Goal: Communication & Community: Answer question/provide support

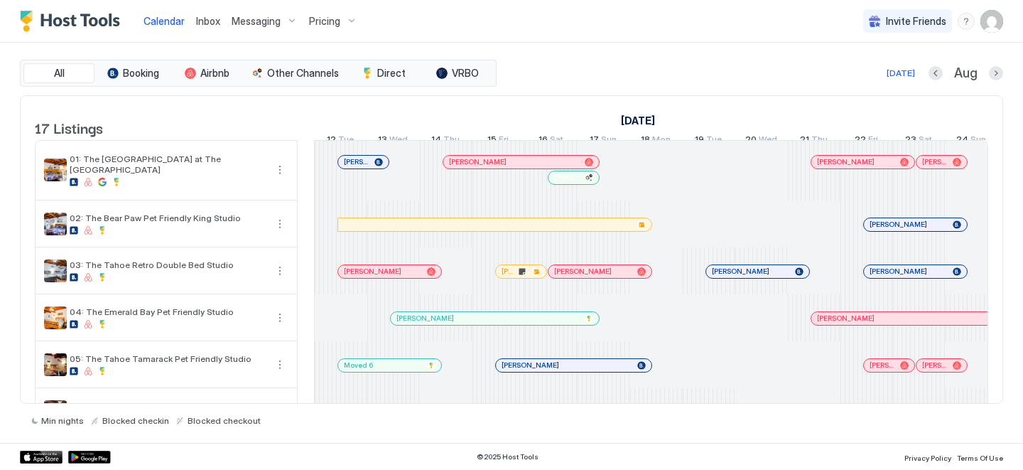
scroll to position [0, 789]
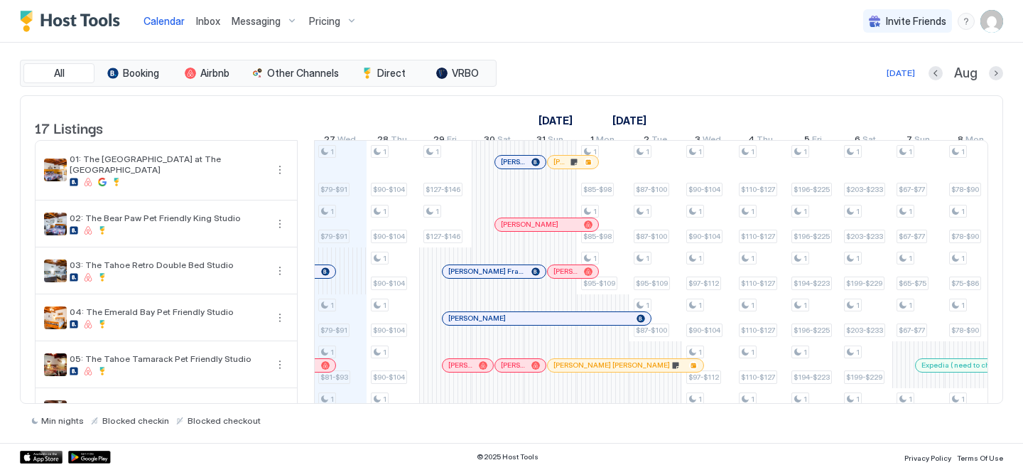
click at [199, 22] on span "Inbox" at bounding box center [208, 21] width 24 height 12
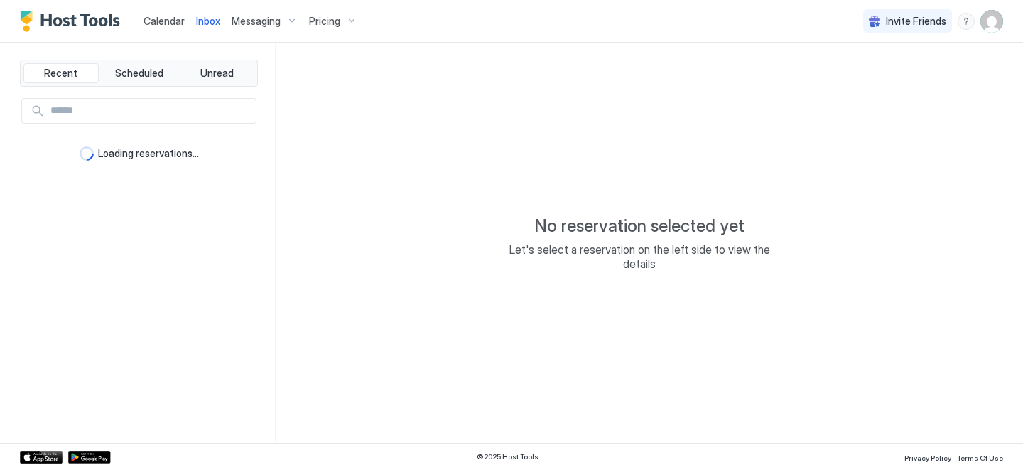
type textarea "*"
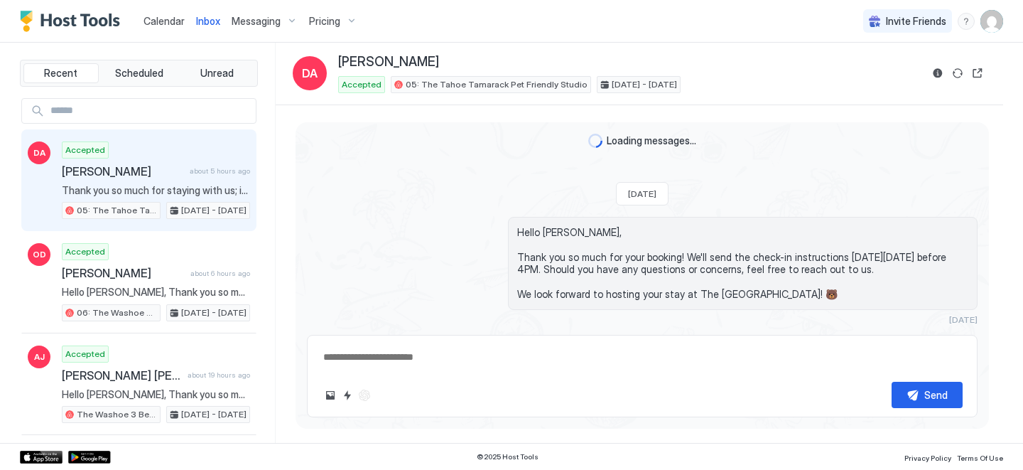
scroll to position [1413, 0]
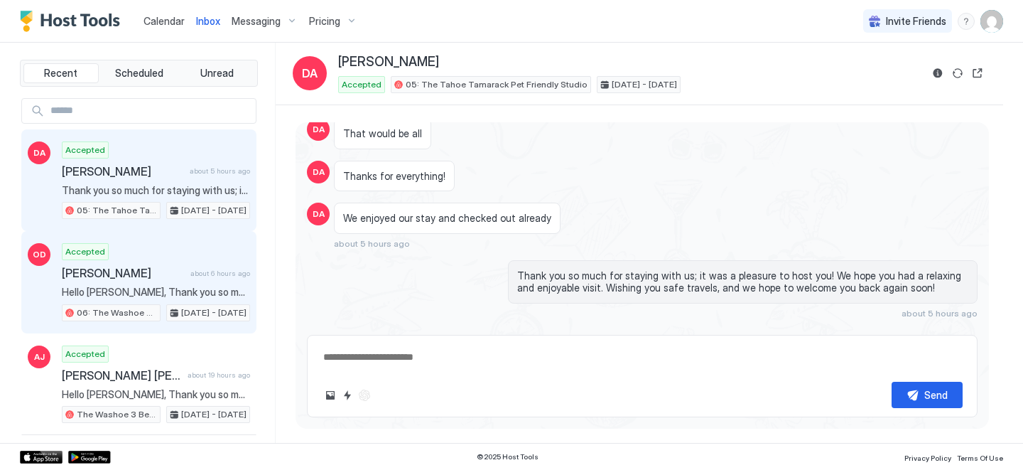
click at [197, 269] on span "about 6 hours ago" at bounding box center [220, 273] width 60 height 9
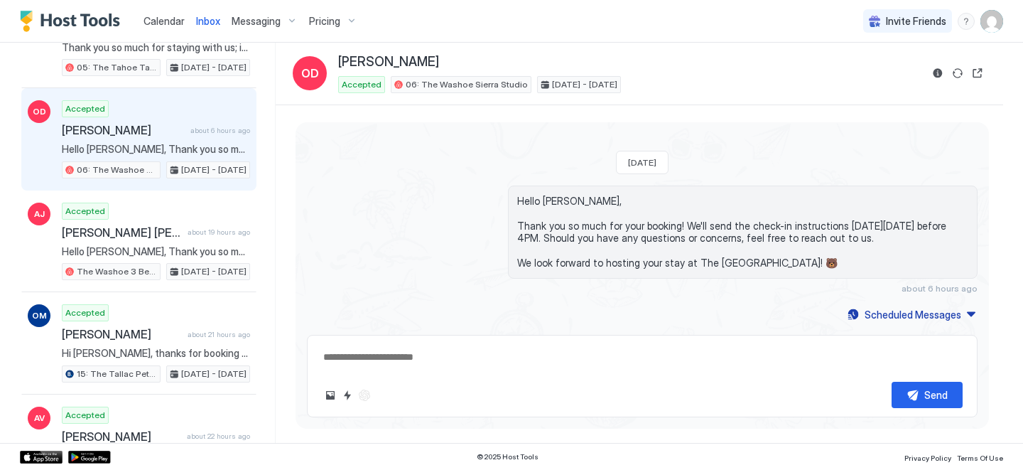
scroll to position [151, 0]
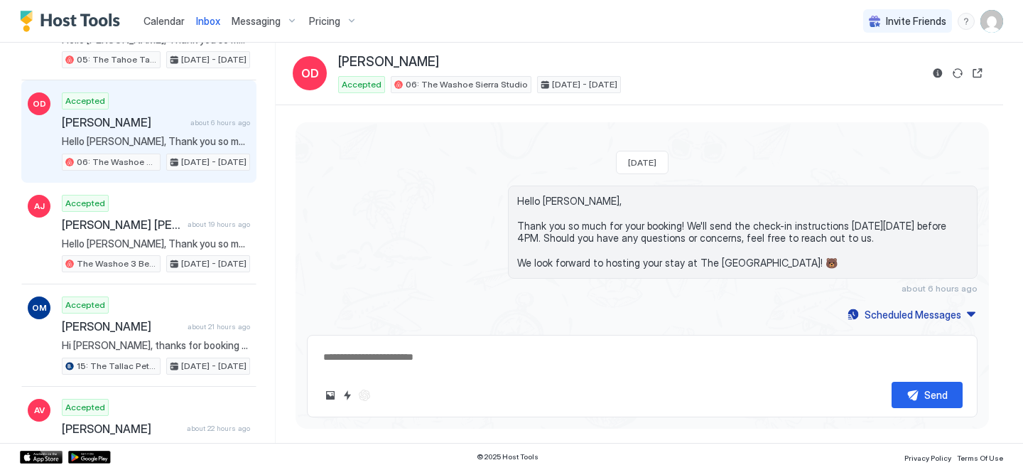
click at [162, 18] on span "Calendar" at bounding box center [163, 21] width 41 height 12
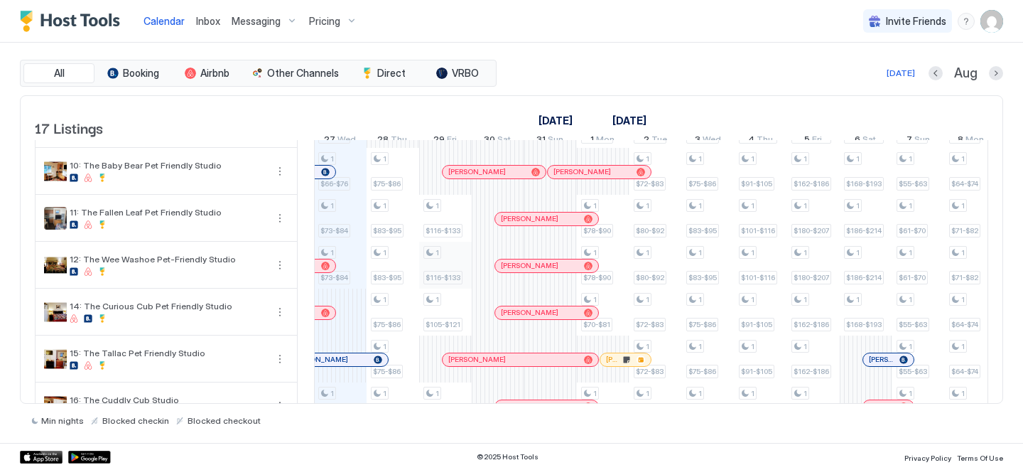
scroll to position [560, 0]
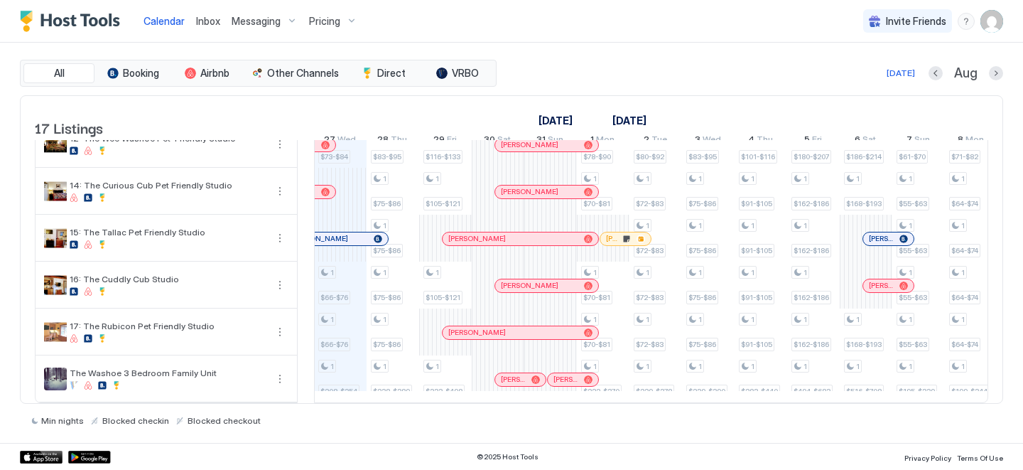
click at [202, 28] on link "Inbox" at bounding box center [208, 20] width 24 height 15
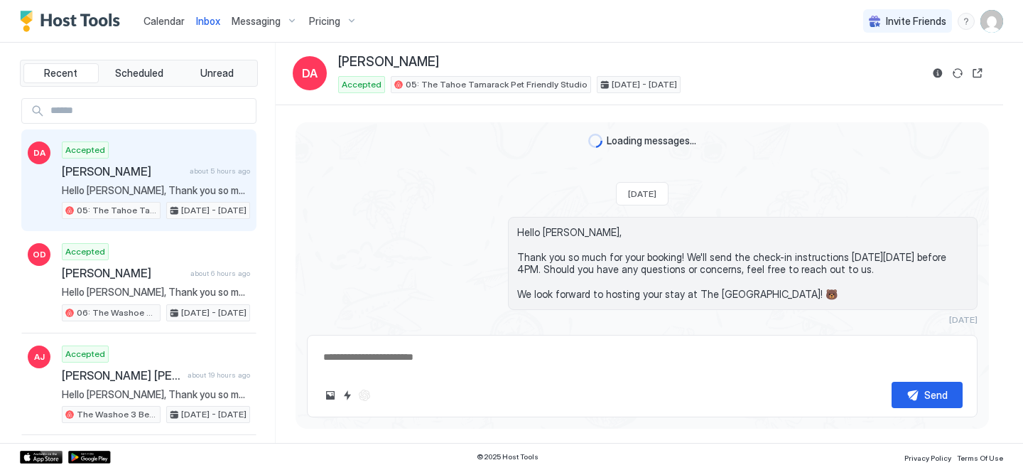
scroll to position [1413, 0]
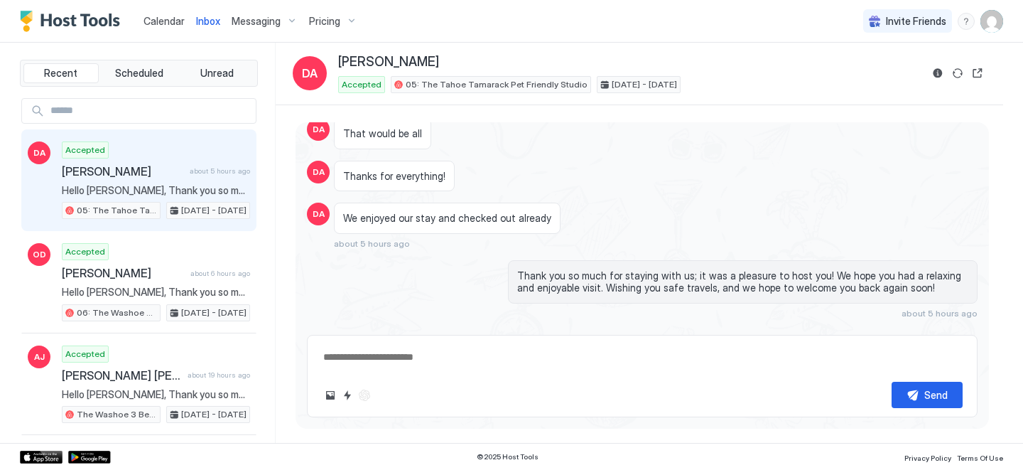
click at [180, 23] on span "Calendar" at bounding box center [163, 21] width 41 height 12
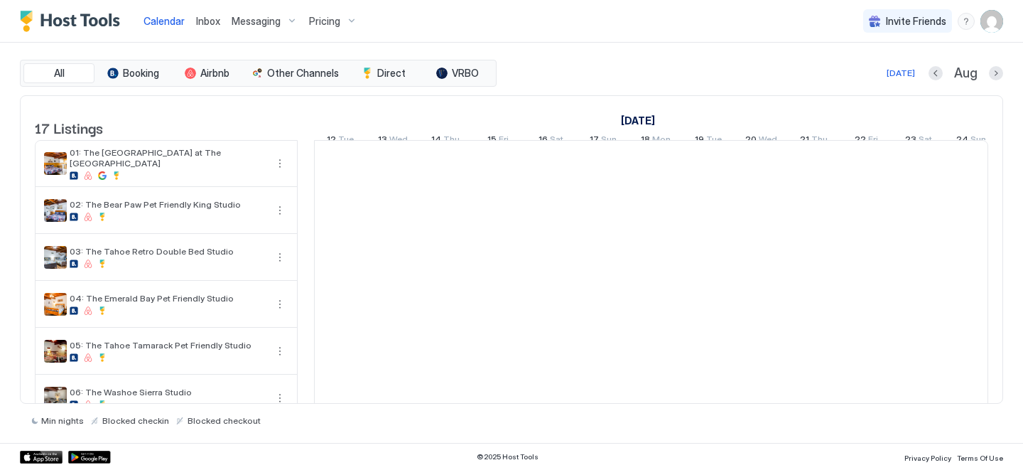
scroll to position [0, 789]
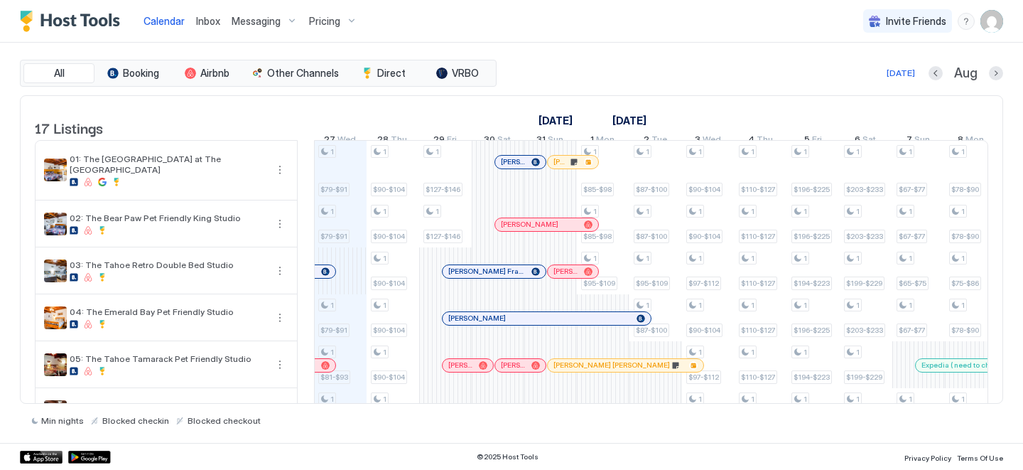
click at [208, 23] on span "Inbox" at bounding box center [208, 21] width 24 height 12
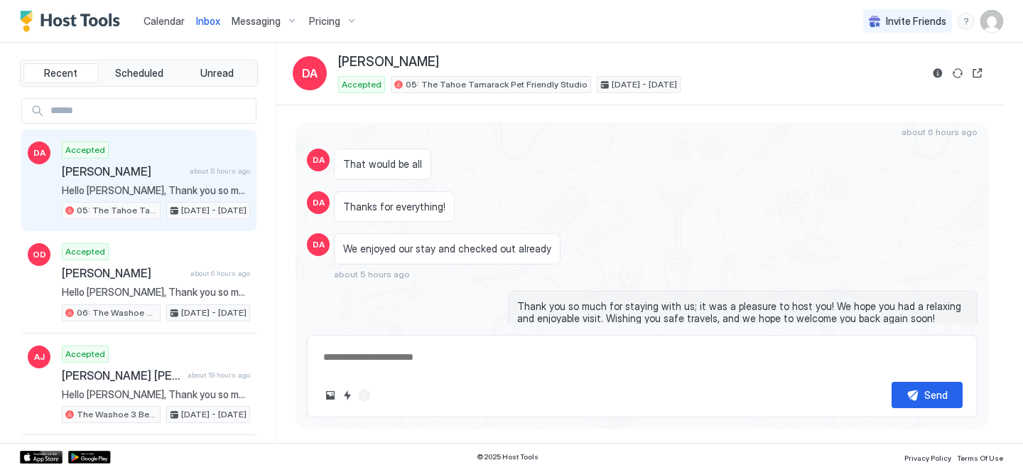
scroll to position [1413, 0]
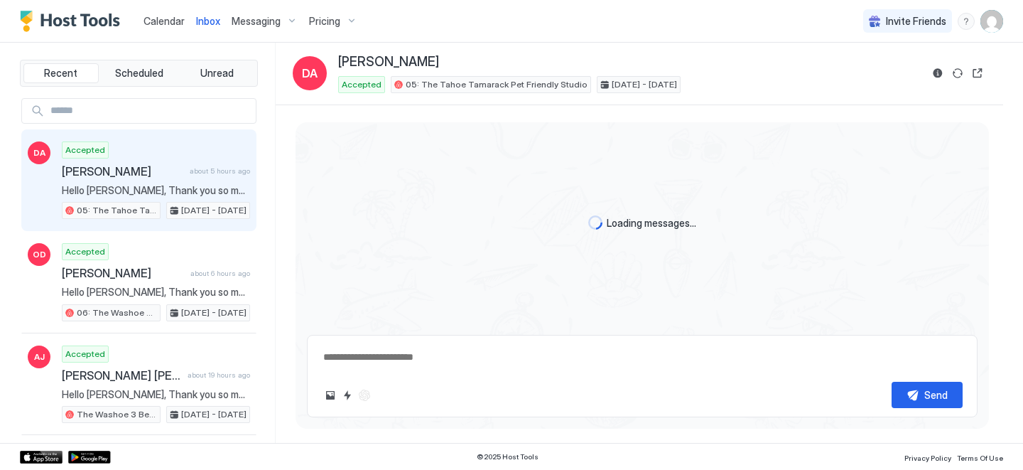
scroll to position [1413, 0]
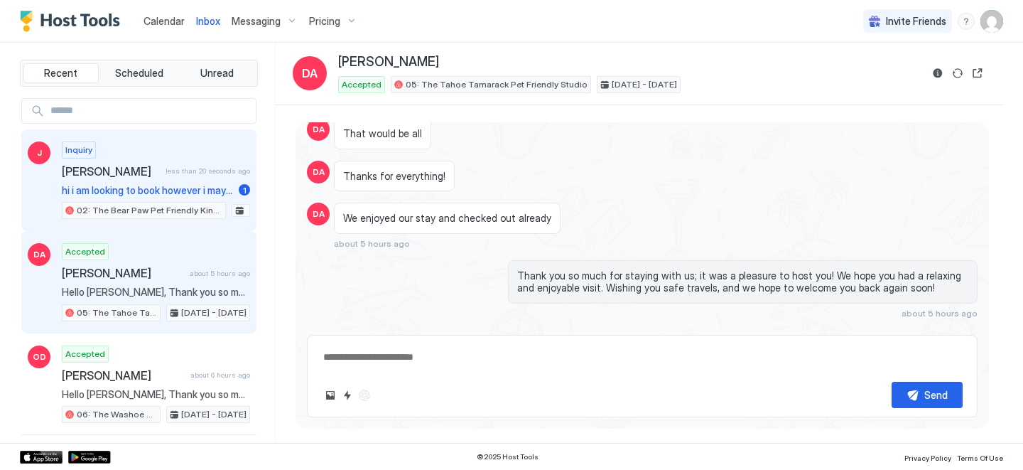
click at [220, 197] on div "Inquiry [PERSON_NAME] less than 20 seconds ago hi i am looking to book however …" at bounding box center [156, 180] width 188 height 78
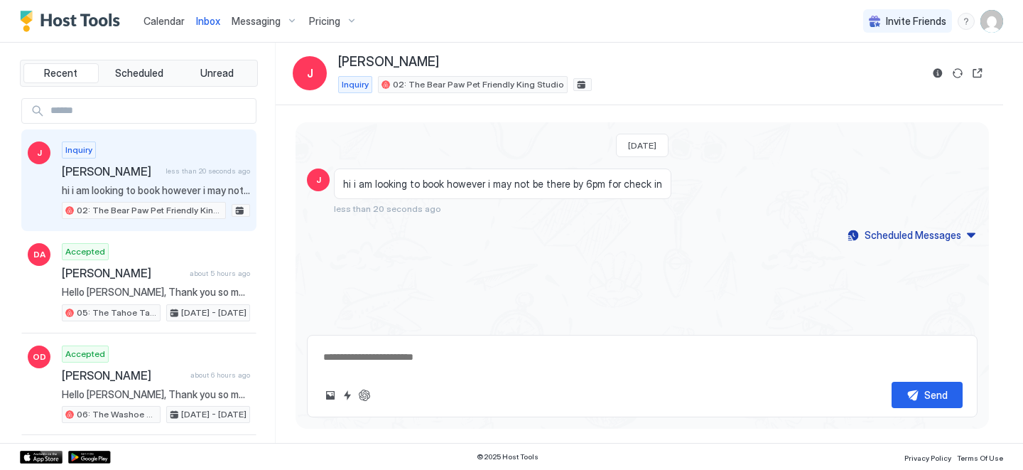
click at [409, 361] on textarea at bounding box center [642, 357] width 641 height 26
click at [155, 25] on span "Calendar" at bounding box center [163, 21] width 41 height 12
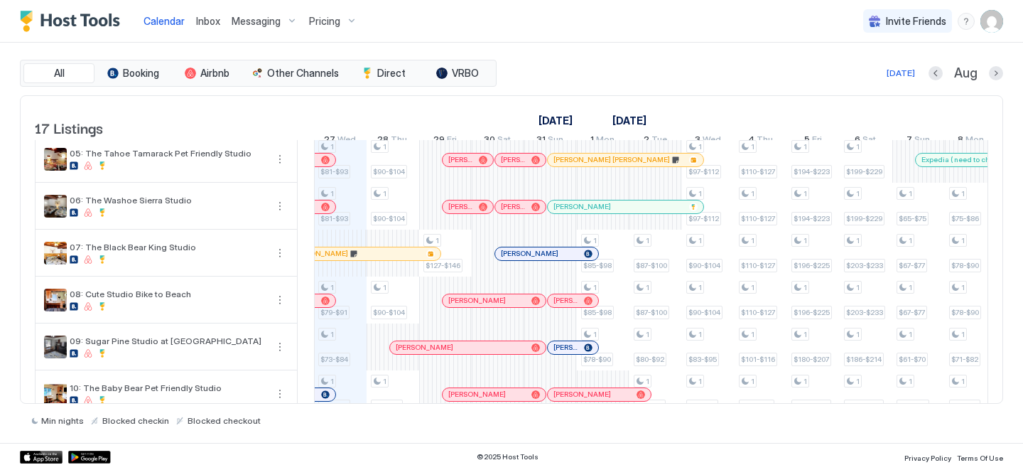
scroll to position [210, 0]
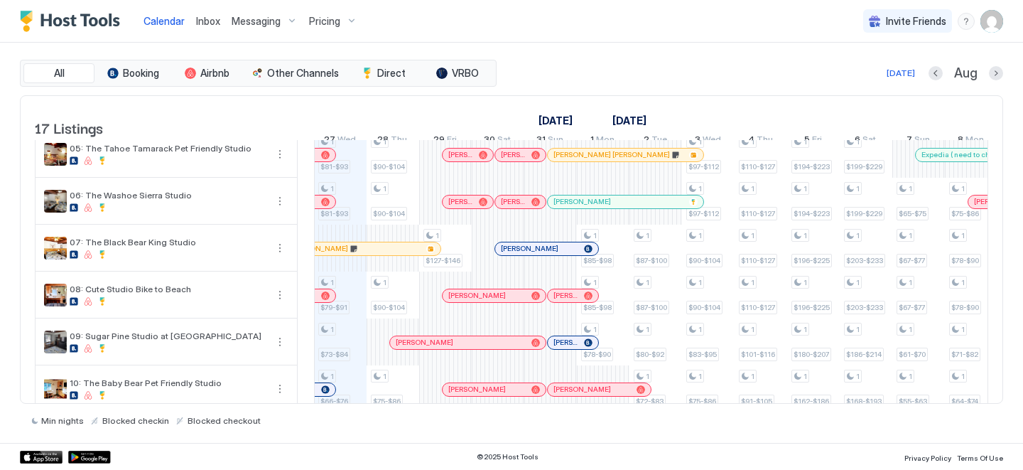
click at [202, 18] on span "Inbox" at bounding box center [208, 21] width 24 height 12
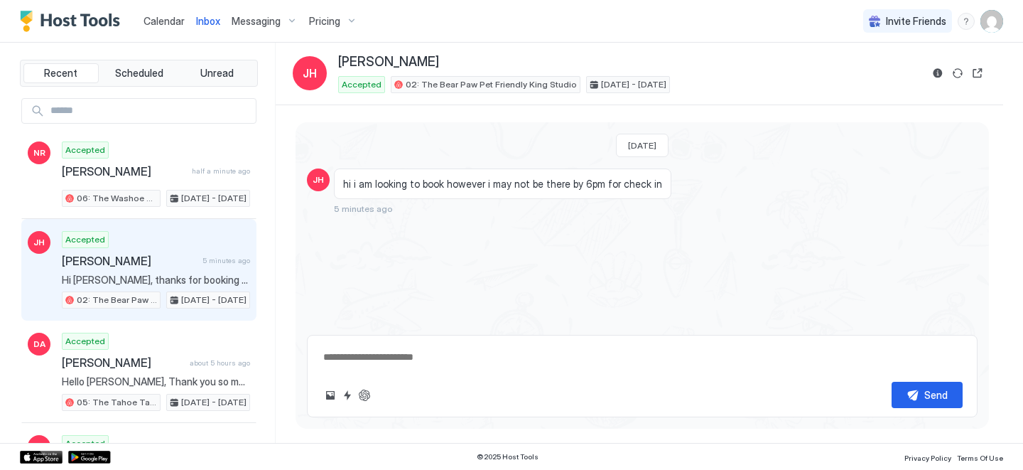
scroll to position [399, 0]
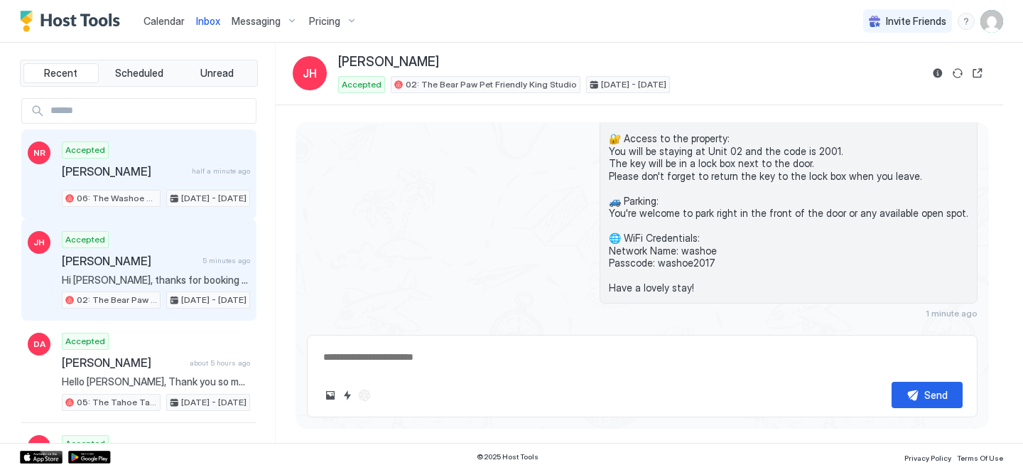
click at [99, 167] on span "[PERSON_NAME]" at bounding box center [124, 171] width 124 height 14
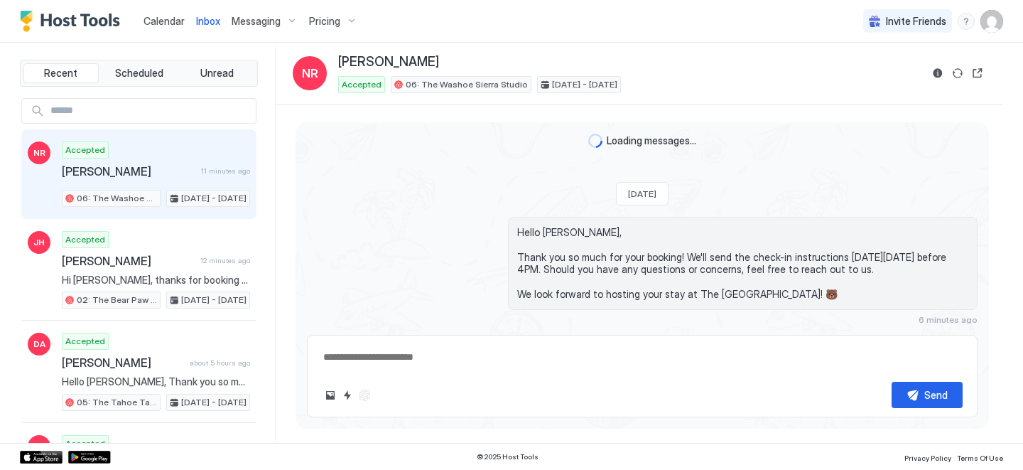
scroll to position [31, 0]
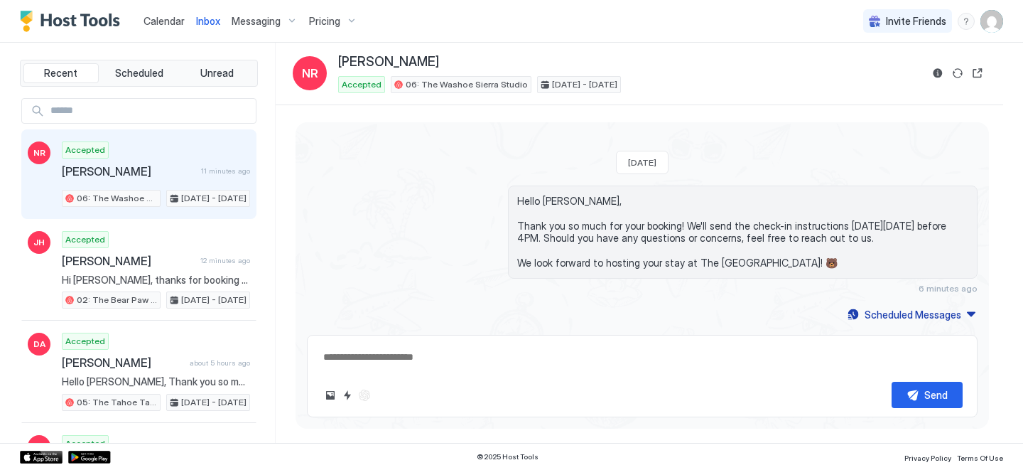
type textarea "*"
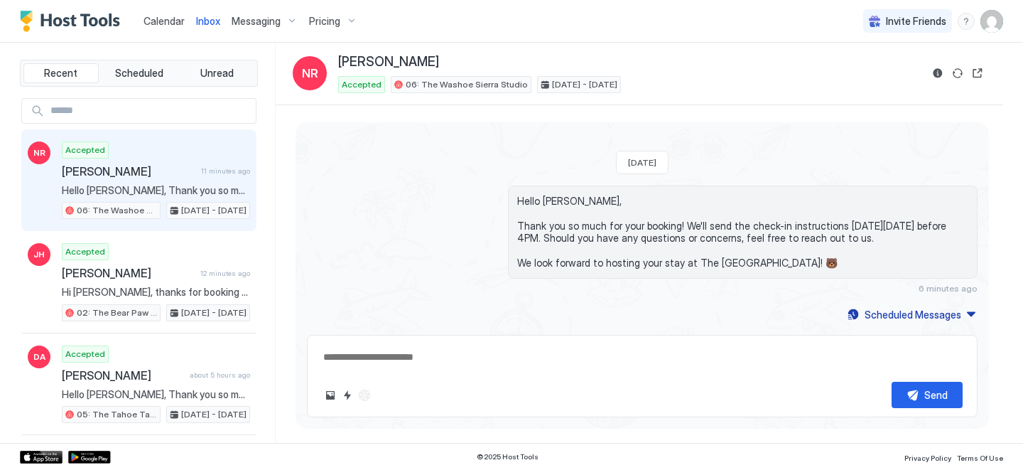
click at [173, 22] on span "Calendar" at bounding box center [163, 21] width 41 height 12
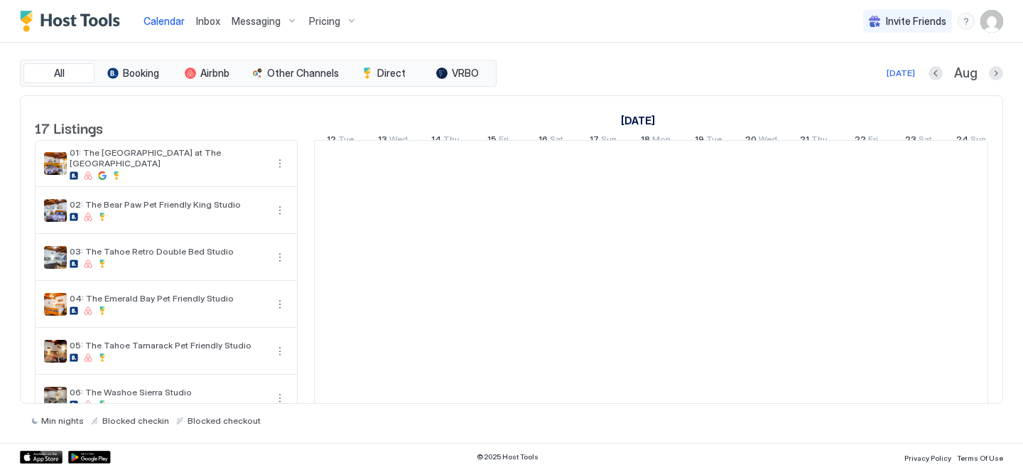
scroll to position [0, 789]
